Goal: Find specific page/section: Find specific page/section

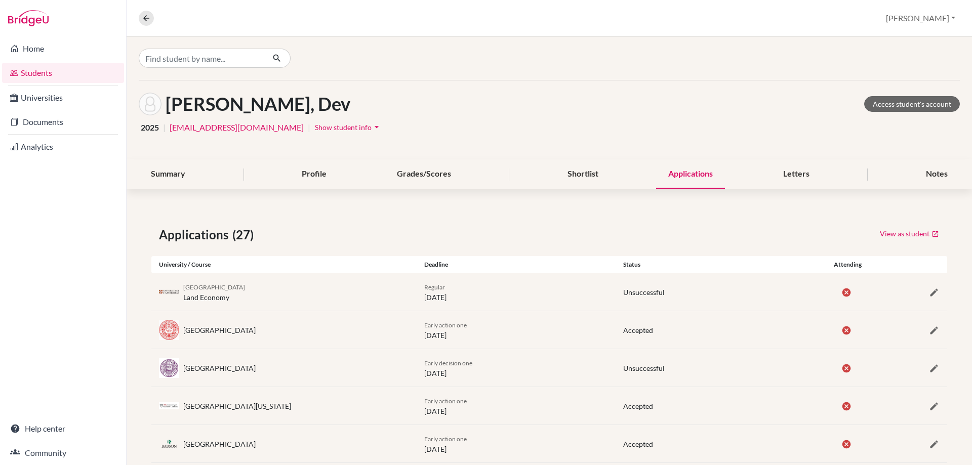
scroll to position [862, 0]
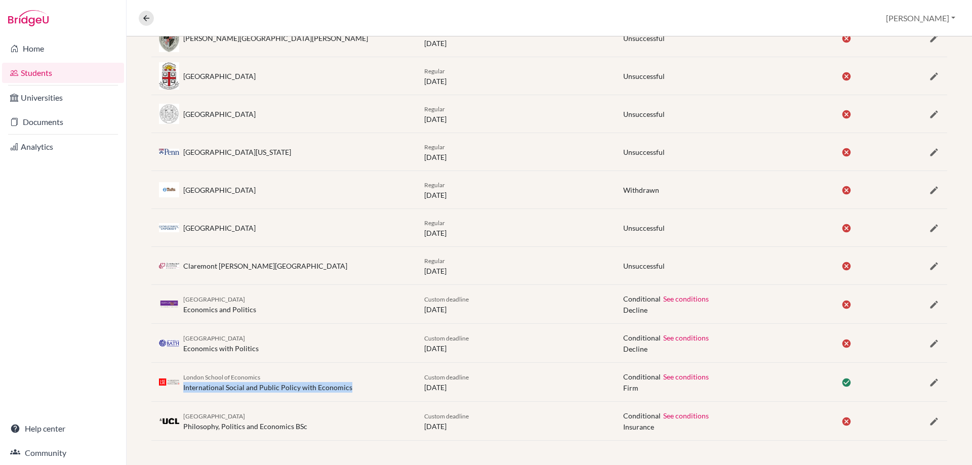
click at [26, 66] on link "Students" at bounding box center [63, 73] width 122 height 20
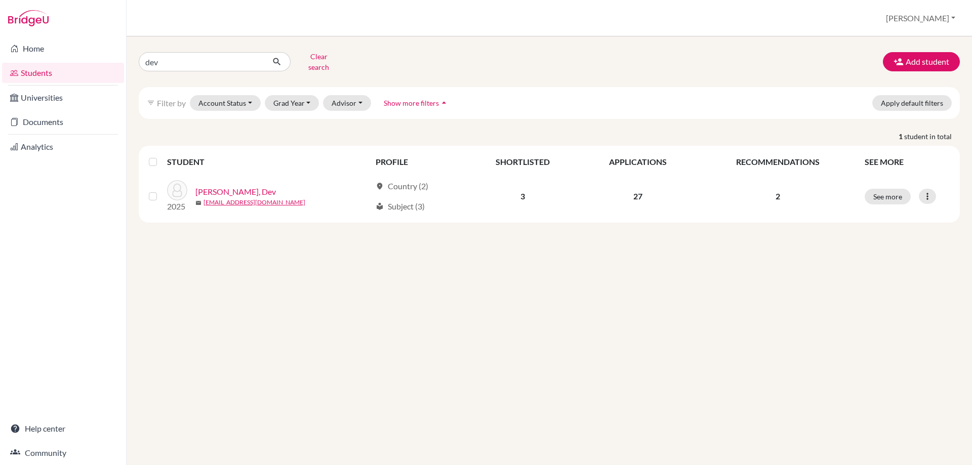
click at [184, 54] on input "dev" at bounding box center [202, 61] width 126 height 19
drag, startPoint x: 185, startPoint y: 57, endPoint x: 0, endPoint y: 75, distance: 185.7
click at [81, 67] on div "Home Students Universities Documents Analytics Help center Community Students o…" at bounding box center [486, 232] width 972 height 465
type input "[PERSON_NAME]"
click button "submit" at bounding box center [277, 61] width 27 height 19
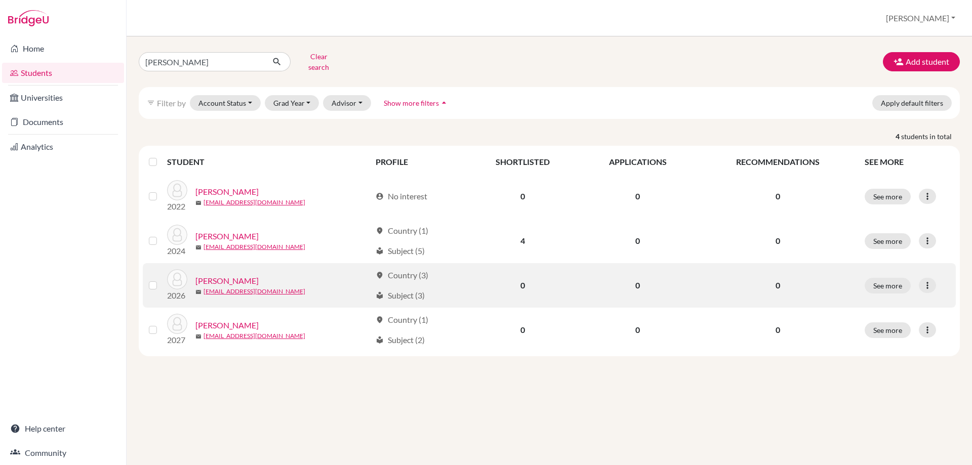
click at [214, 275] on link "[PERSON_NAME]" at bounding box center [226, 281] width 63 height 12
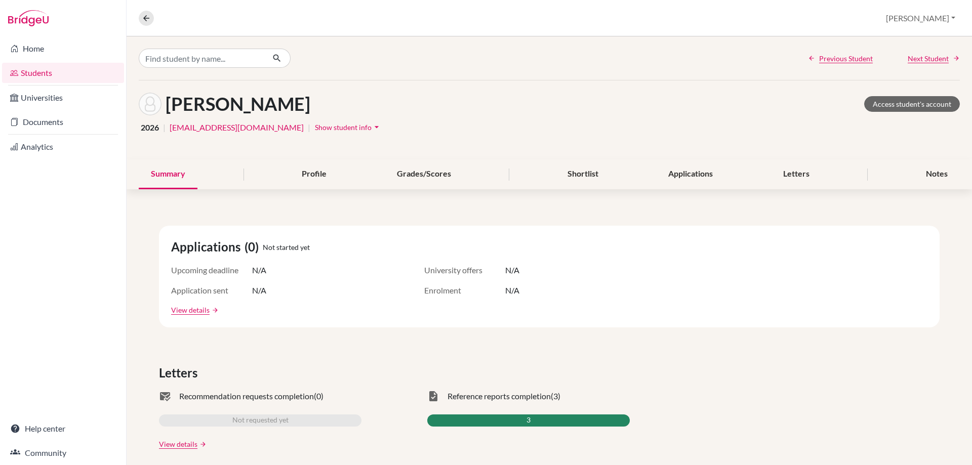
click at [315, 123] on span "Show student info" at bounding box center [343, 127] width 57 height 9
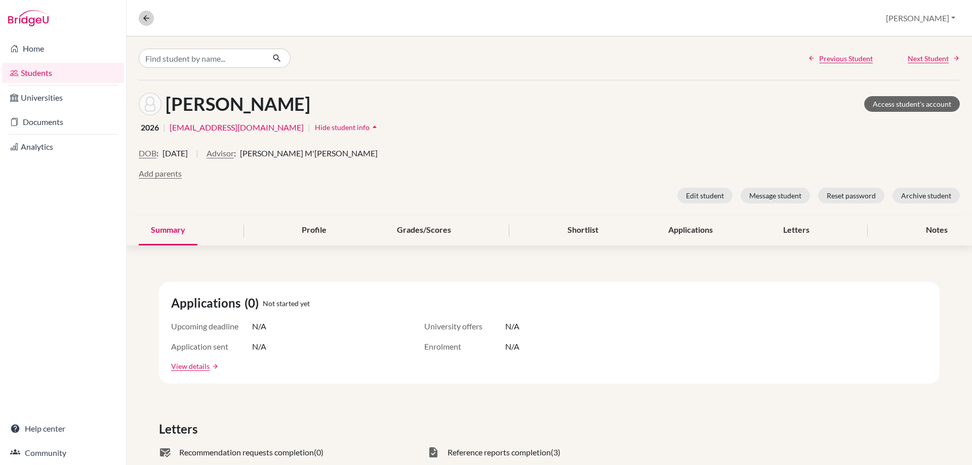
drag, startPoint x: 145, startPoint y: 10, endPoint x: 146, endPoint y: 18, distance: 7.7
click at [145, 11] on nav "Overview Student details" at bounding box center [150, 18] width 23 height 15
click at [147, 18] on icon at bounding box center [146, 18] width 9 height 9
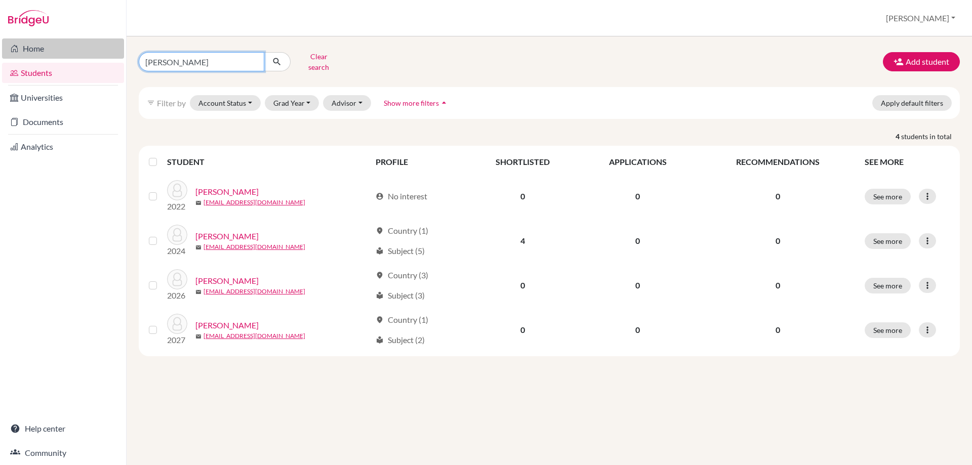
drag, startPoint x: 149, startPoint y: 56, endPoint x: 53, endPoint y: 38, distance: 98.3
click at [71, 47] on div "Home Students Universities Documents Analytics Help center Community Students o…" at bounding box center [486, 232] width 972 height 465
type input "[PERSON_NAME]"
click button "submit" at bounding box center [277, 61] width 27 height 19
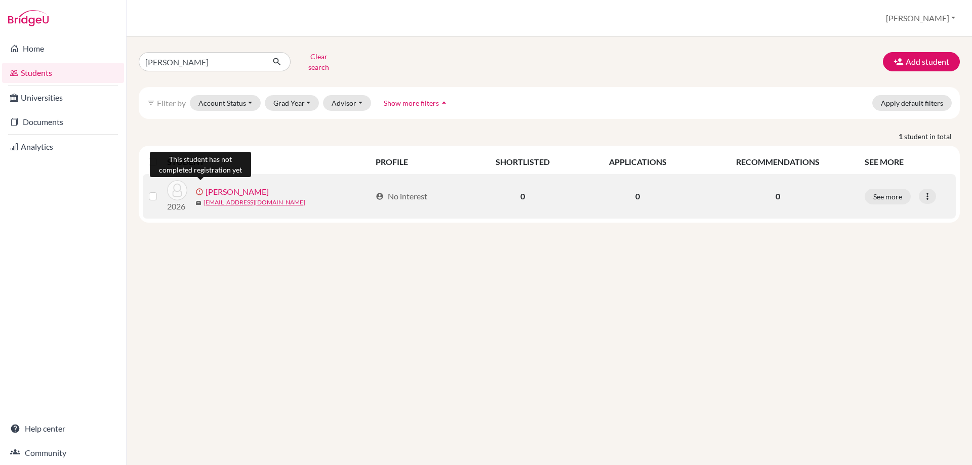
click at [214, 186] on link "[PERSON_NAME]" at bounding box center [237, 192] width 63 height 12
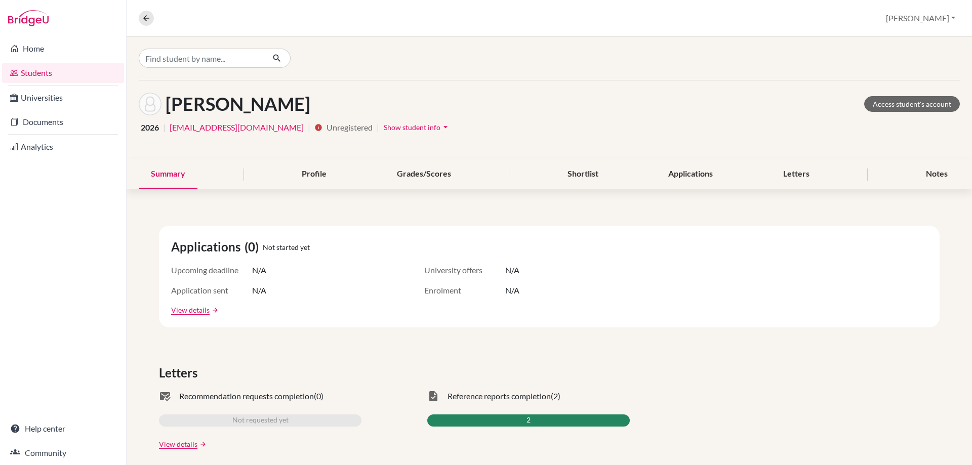
click at [384, 127] on span "Show student info" at bounding box center [412, 127] width 57 height 9
